Goal: Transaction & Acquisition: Purchase product/service

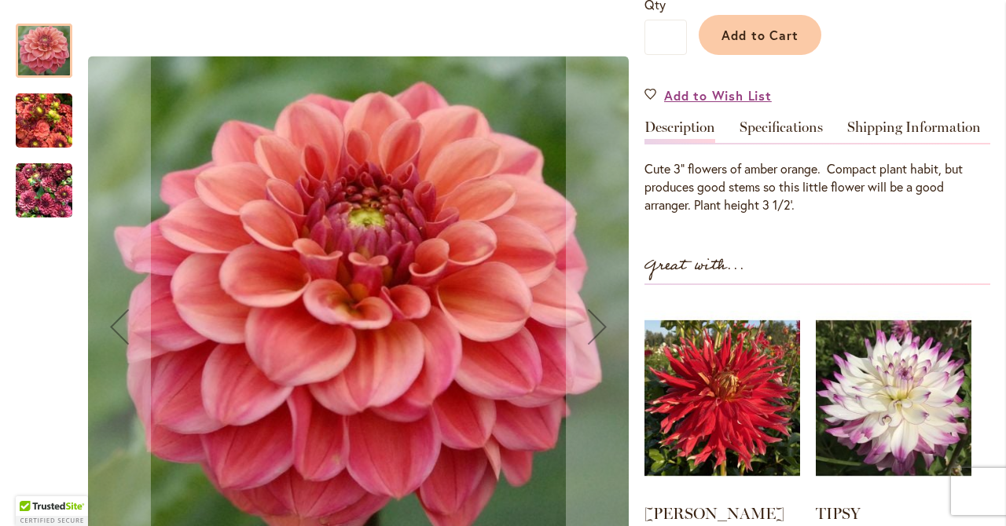
scroll to position [426, 0]
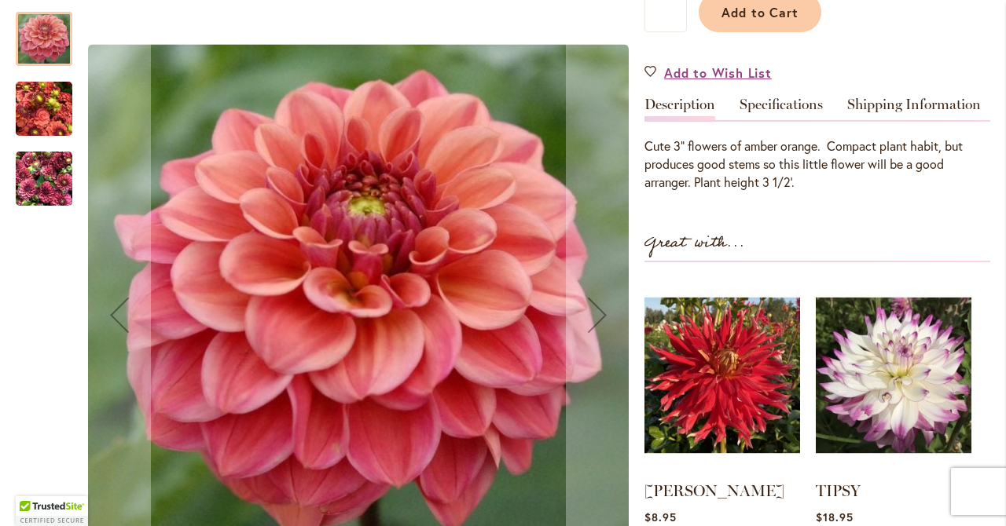
click at [59, 126] on img "ICE TEA" at bounding box center [44, 108] width 57 height 75
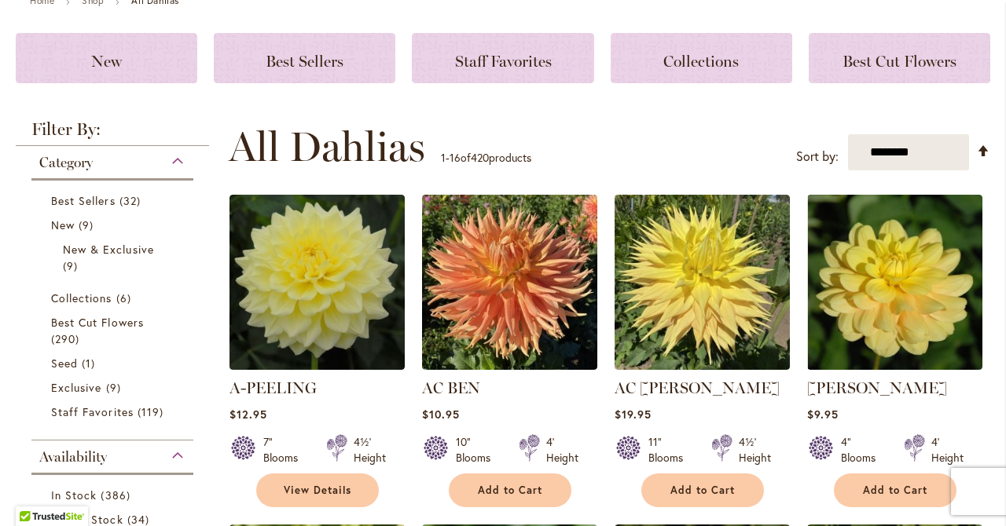
scroll to position [205, 0]
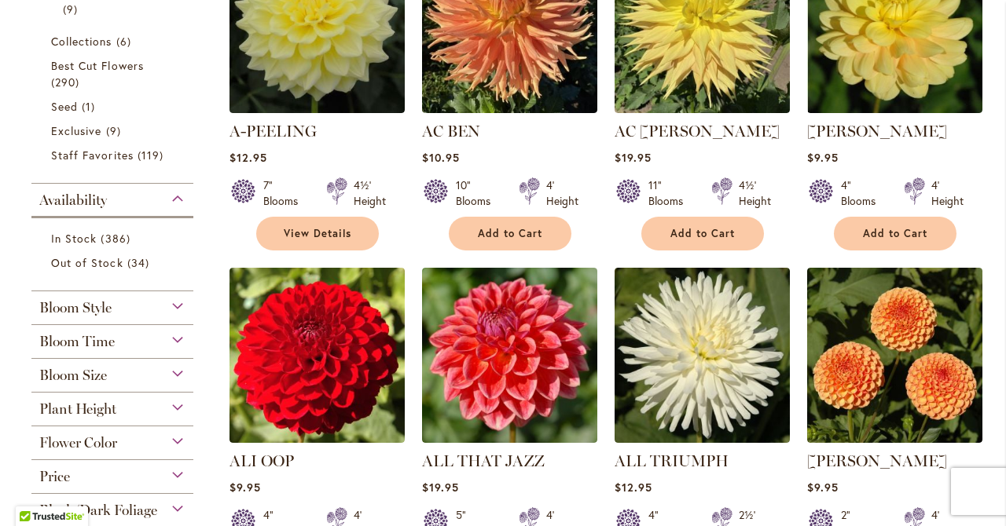
click at [109, 438] on span "Flower Color" at bounding box center [78, 442] width 78 height 17
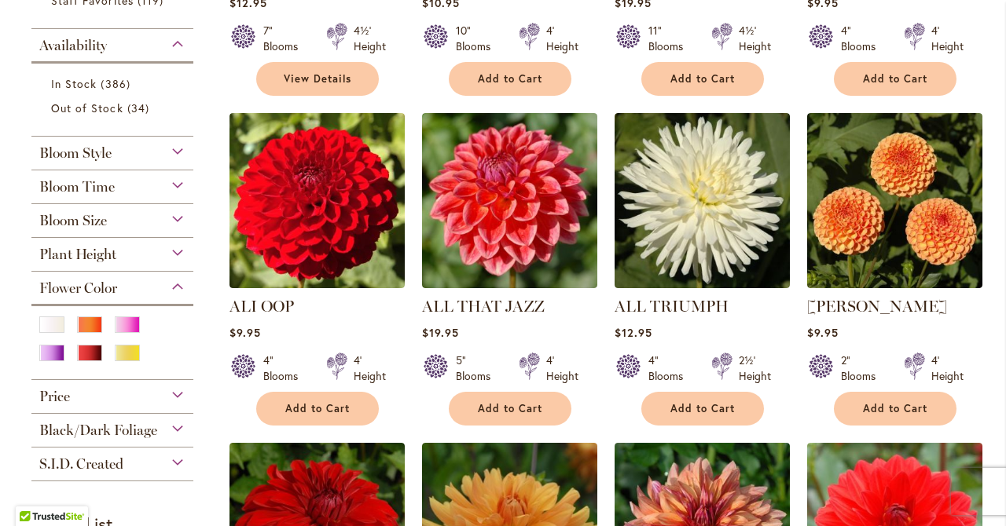
scroll to position [626, 0]
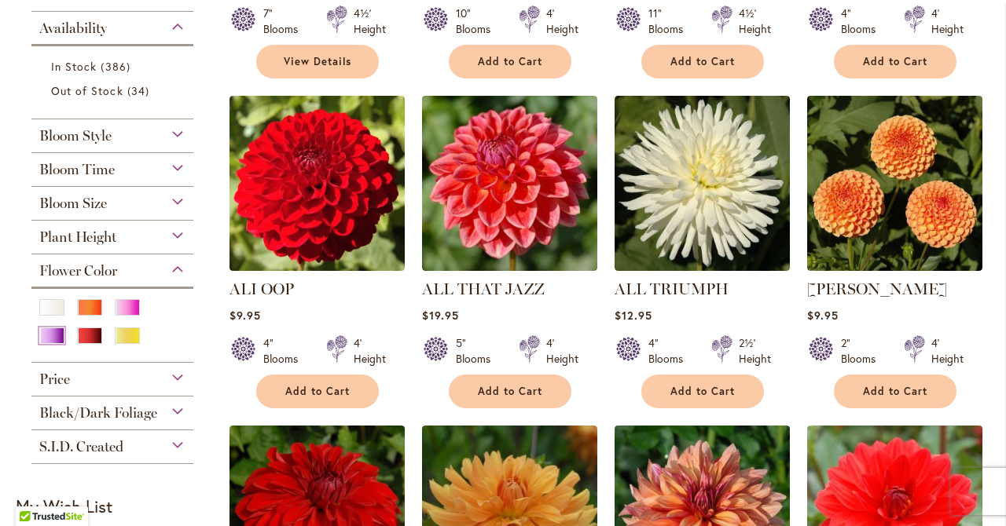
click at [52, 331] on div "Purple" at bounding box center [51, 336] width 25 height 16
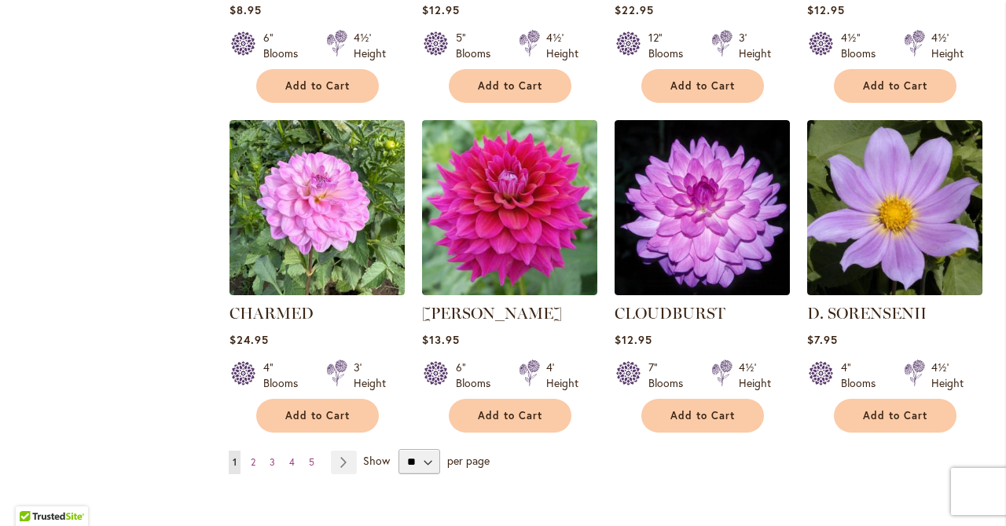
scroll to position [1175, 0]
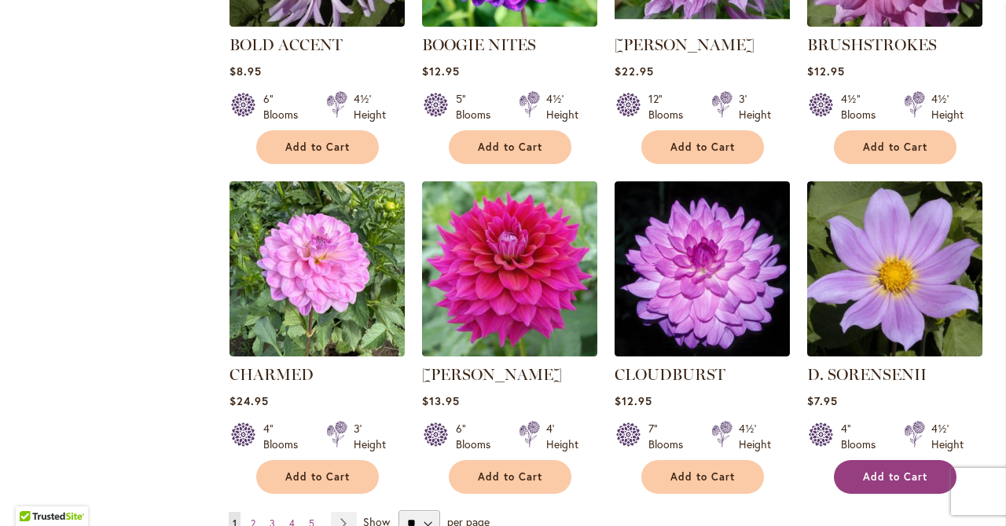
click at [874, 475] on span "Add to Cart" at bounding box center [895, 477] width 64 height 13
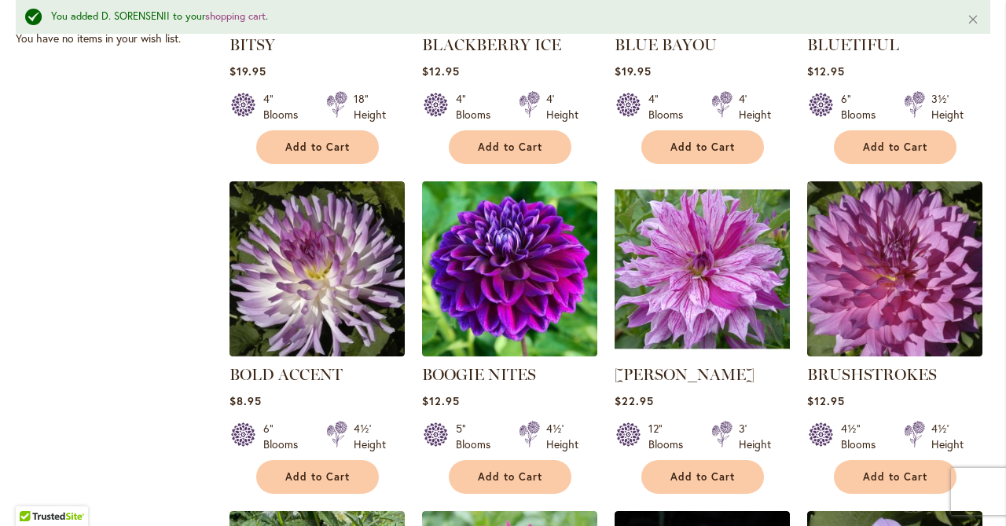
scroll to position [952, 0]
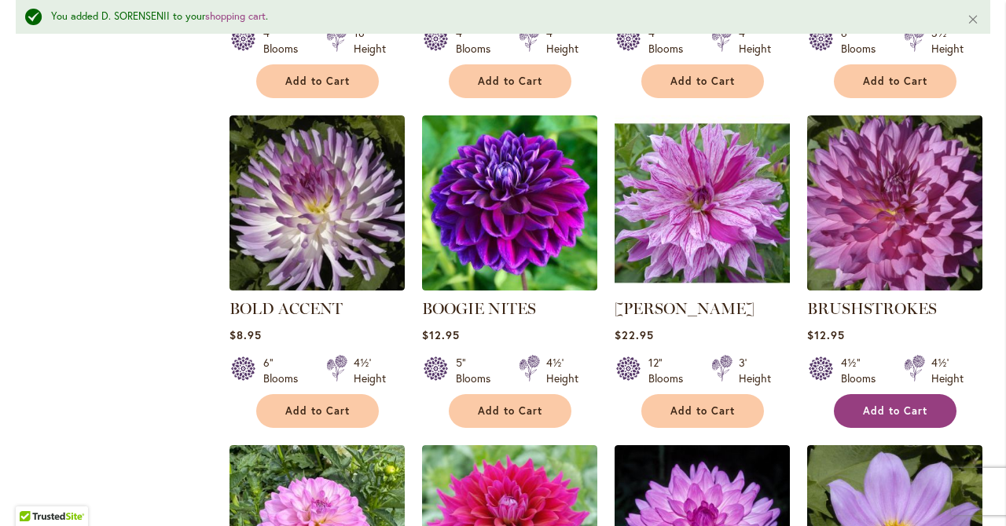
click at [885, 405] on span "Add to Cart" at bounding box center [895, 411] width 64 height 13
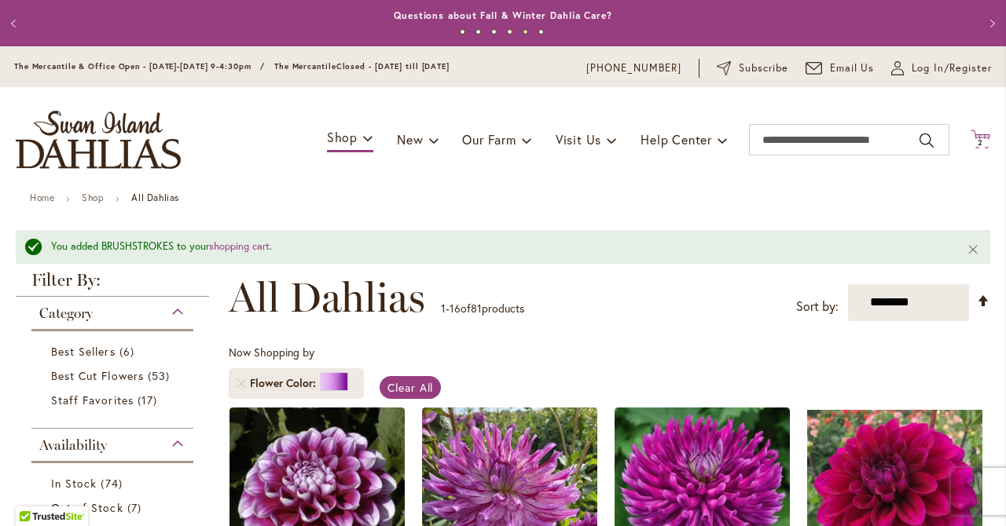
click at [985, 133] on icon "Cart .cls-1 { fill: #231f20; }" at bounding box center [980, 140] width 20 height 20
